Goal: Transaction & Acquisition: Purchase product/service

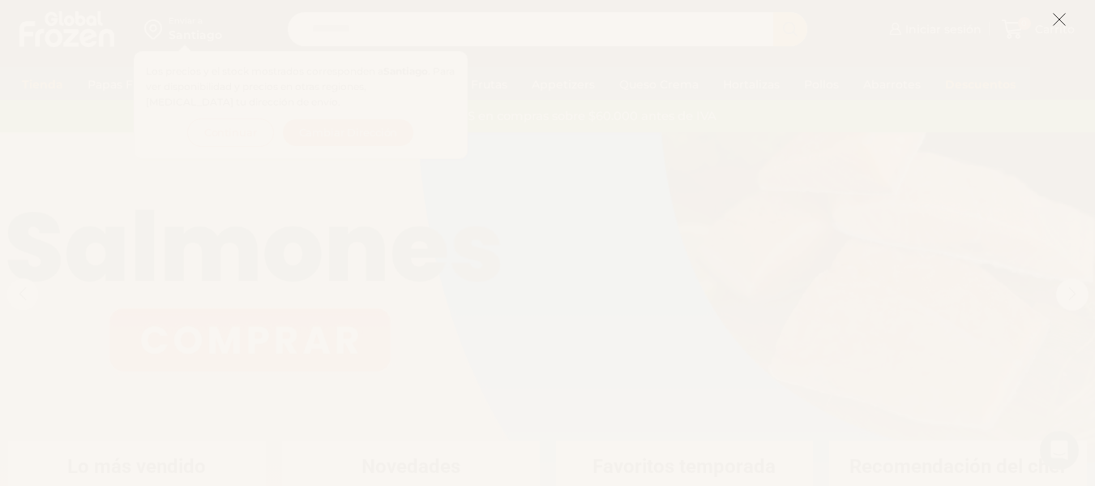
click at [1055, 17] on icon at bounding box center [1059, 19] width 15 height 15
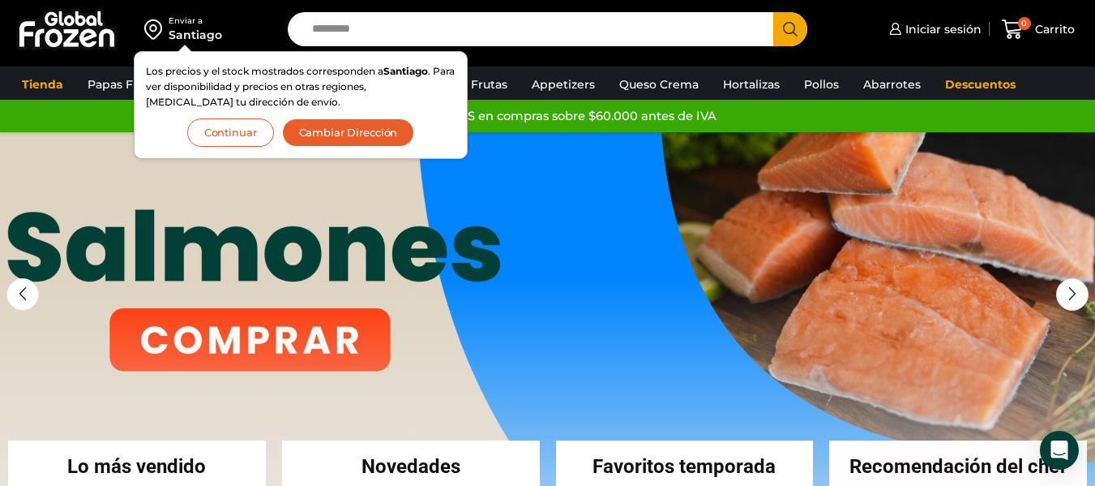
click at [233, 131] on button "Continuar" at bounding box center [230, 132] width 87 height 28
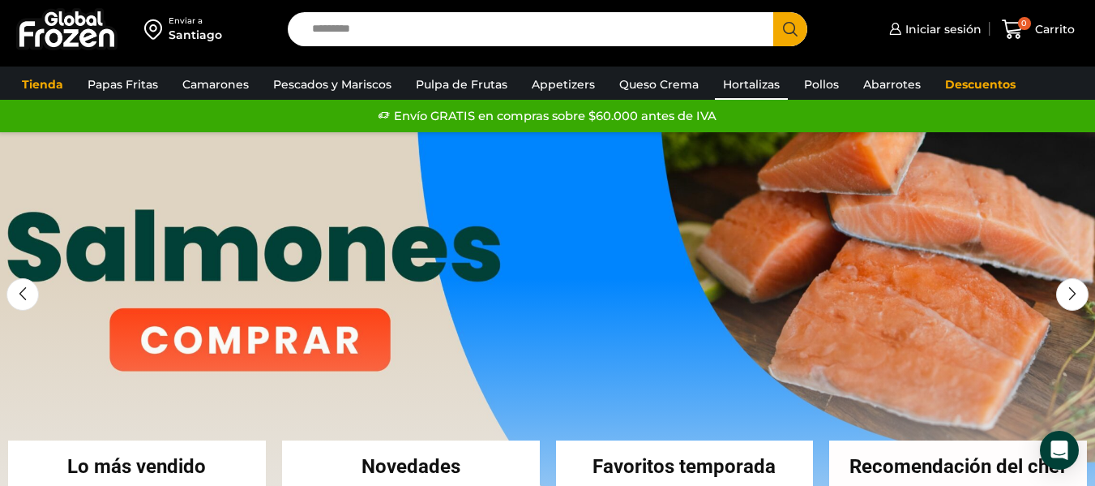
click at [729, 87] on link "Hortalizas" at bounding box center [751, 84] width 73 height 31
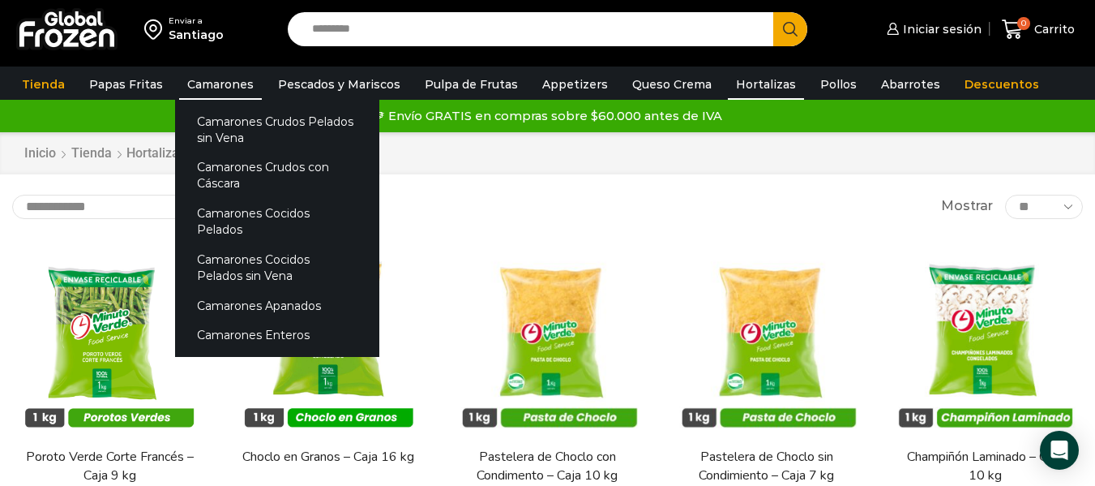
click at [219, 92] on link "Camarones" at bounding box center [220, 84] width 83 height 31
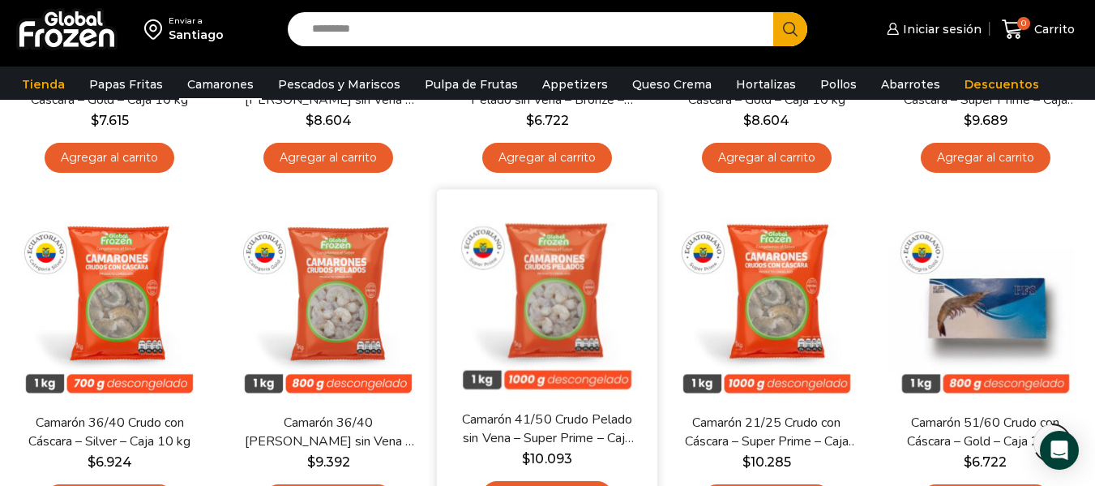
scroll to position [1072, 0]
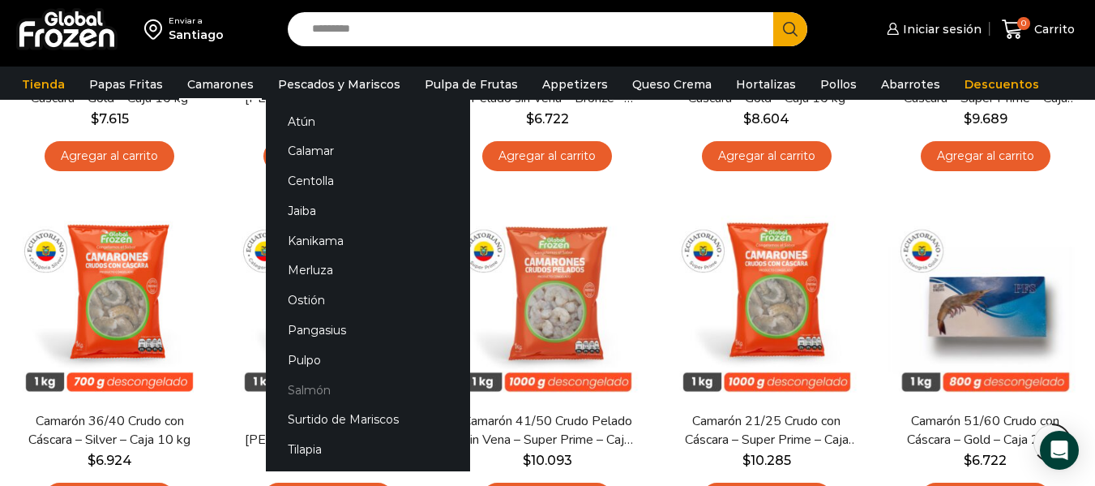
click at [302, 391] on link "Salmón" at bounding box center [368, 389] width 204 height 30
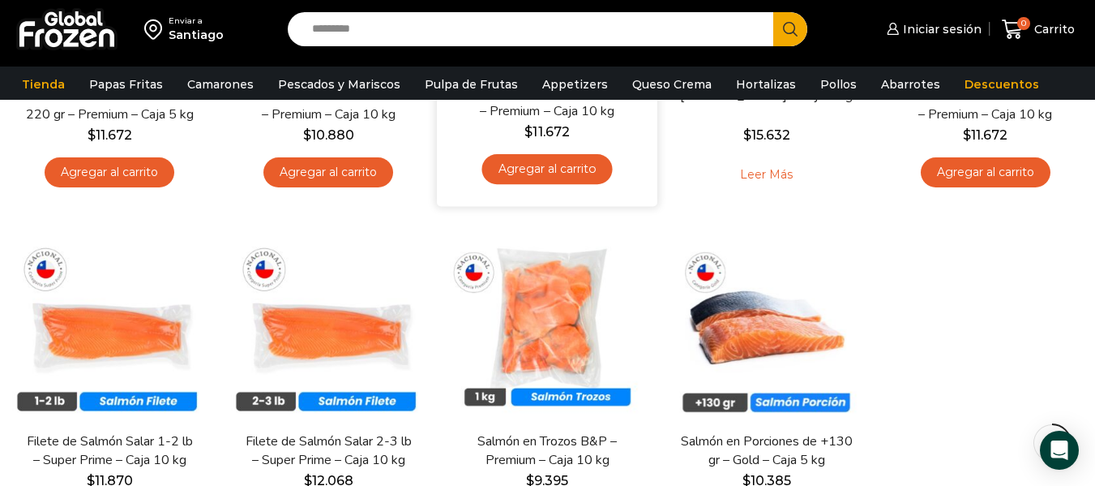
scroll to position [370, 0]
